Goal: Subscribe to service/newsletter

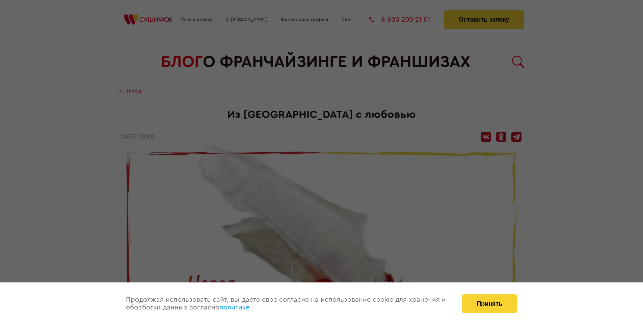
scroll to position [866, 0]
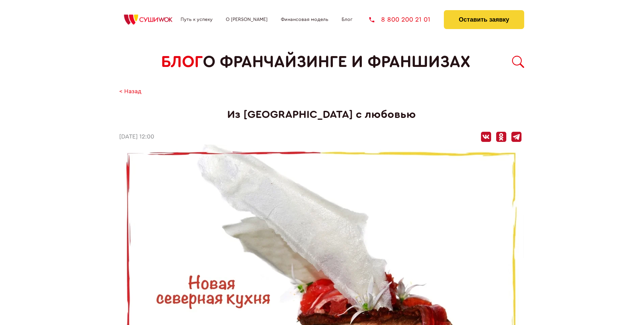
scroll to position [866, 0]
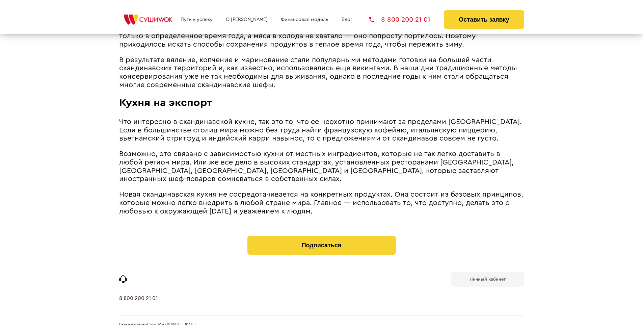
click at [487, 277] on b "Личный кабинет" at bounding box center [488, 279] width 36 height 4
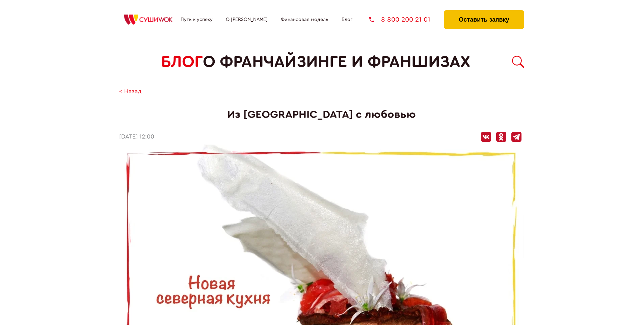
click at [484, 12] on button "Оставить заявку" at bounding box center [484, 19] width 80 height 19
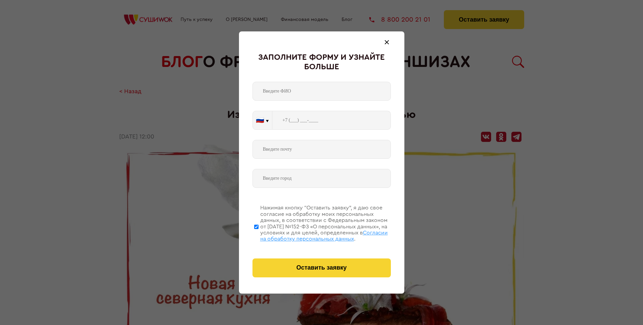
click at [313, 235] on span "Согласии на обработку персональных данных" at bounding box center [324, 235] width 128 height 11
click at [259, 235] on input "Нажимая кнопку “Оставить заявку”, я даю свое согласие на обработку моих персона…" at bounding box center [256, 227] width 4 height 54
checkbox input "false"
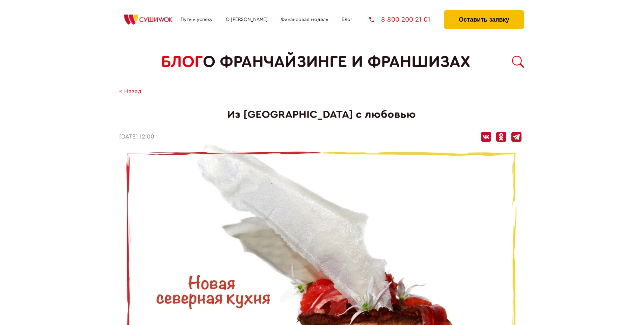
click at [484, 12] on button "Оставить заявку" at bounding box center [484, 19] width 80 height 19
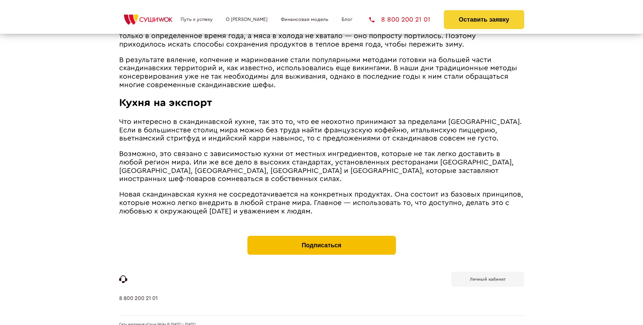
click at [321, 236] on button "Подписаться" at bounding box center [321, 245] width 149 height 19
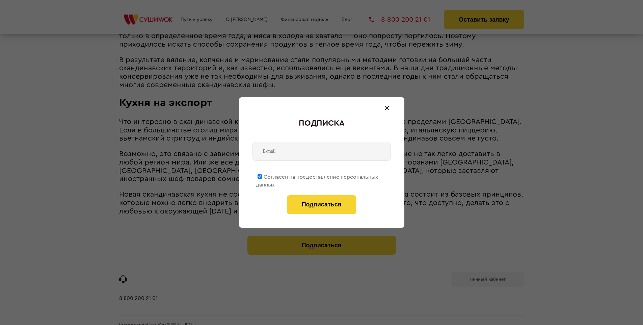
click at [317, 176] on span "Согласен на предоставление персональных данных" at bounding box center [317, 180] width 122 height 13
click at [262, 176] on input "Согласен на предоставление персональных данных" at bounding box center [260, 176] width 4 height 4
checkbox input "false"
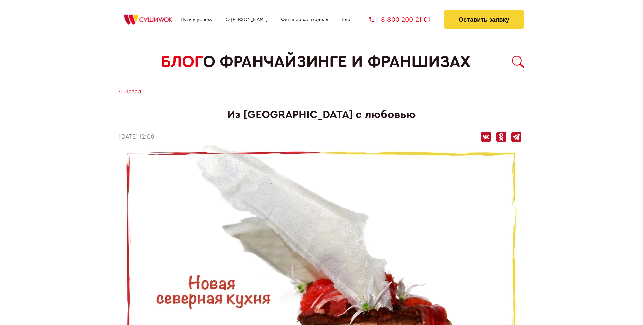
scroll to position [866, 0]
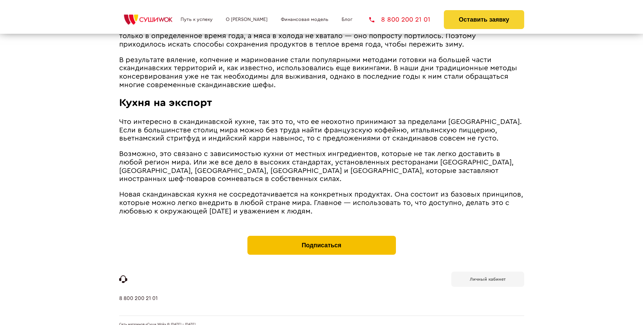
click at [321, 236] on button "Подписаться" at bounding box center [321, 245] width 149 height 19
